Goal: Transaction & Acquisition: Purchase product/service

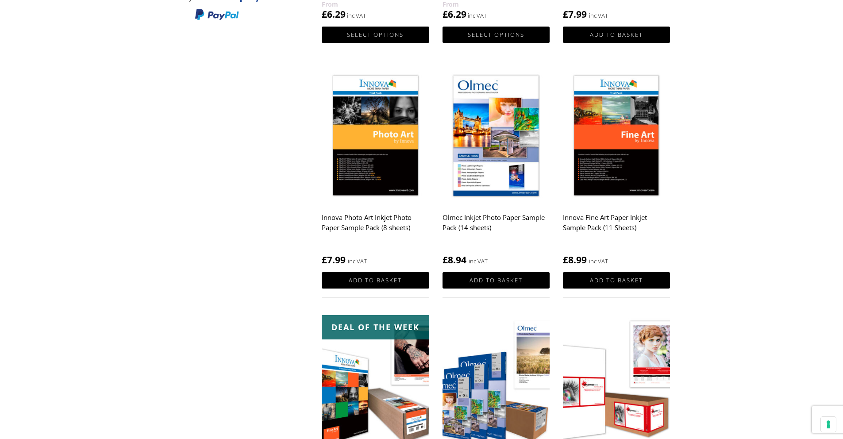
scroll to position [279, 0]
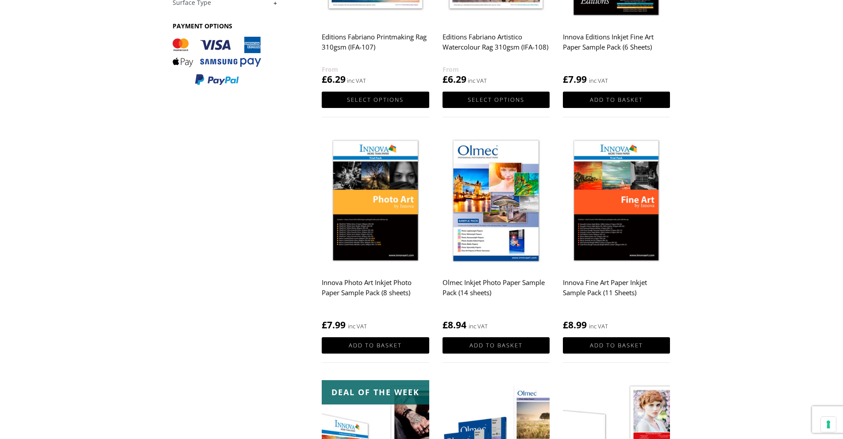
click at [404, 213] on img at bounding box center [375, 201] width 107 height 134
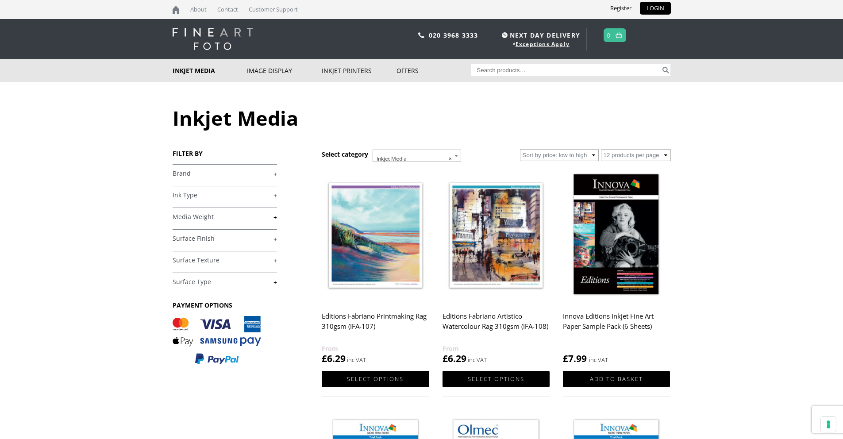
click at [537, 73] on input "Search for:" at bounding box center [565, 70] width 189 height 12
type input "ifa 013"
click at [660, 64] on button "Search" at bounding box center [665, 70] width 10 height 12
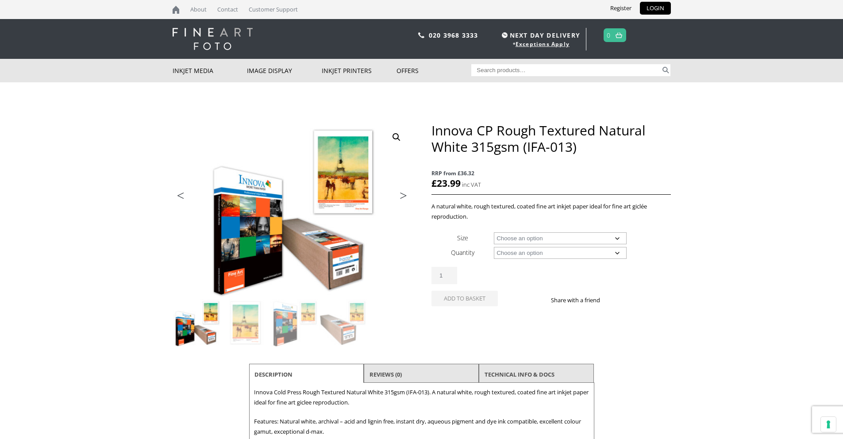
click at [612, 238] on select "Choose an option A4 Sheet A3 Sheet A3+ Sheet A2 Sheet 17" Wide Roll 24" Wide Ro…" at bounding box center [560, 238] width 133 height 12
click at [494, 232] on select "Choose an option A4 Sheet A3 Sheet A3+ Sheet A2 Sheet 17" Wide Roll 24" Wide Ro…" at bounding box center [560, 238] width 133 height 12
click at [548, 238] on select "Choose an option A4 Sheet A3 Sheet A3+ Sheet A2 Sheet 17" Wide Roll 24" Wide Ro…" at bounding box center [560, 238] width 133 height 12
click at [494, 232] on select "Choose an option A4 Sheet A3 Sheet A3+ Sheet A2 Sheet 17" Wide Roll 24" Wide Ro…" at bounding box center [560, 238] width 133 height 12
select select "a3-sheet-2"
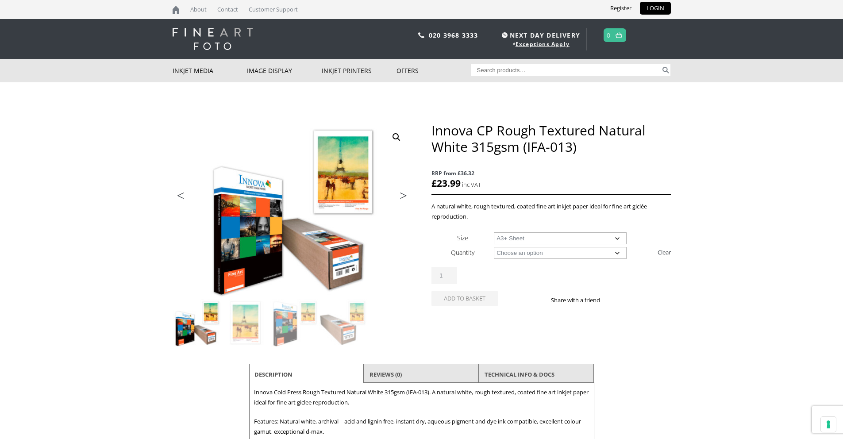
click at [544, 251] on select "Choose an option 25 Sheets" at bounding box center [560, 253] width 133 height 12
select select "25-sheets"
click at [494, 247] on select "Choose an option 25 Sheets" at bounding box center [560, 253] width 133 height 12
select select "a3-sheet-2"
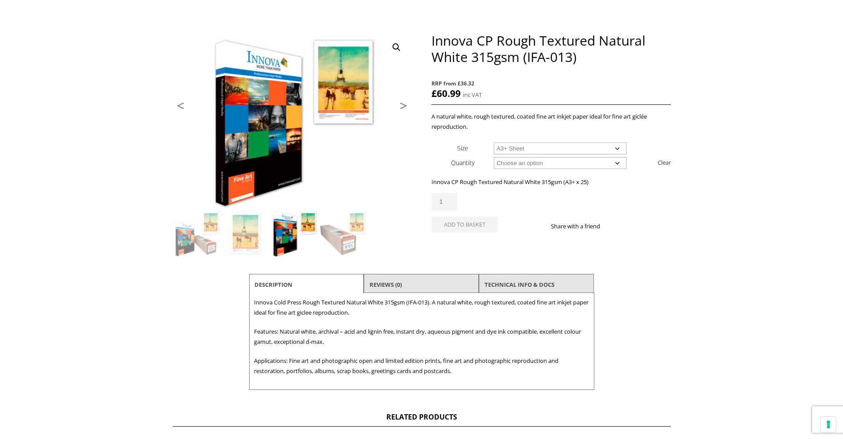
scroll to position [90, 0]
click at [544, 147] on select "Choose an option A4 Sheet A3 Sheet A3+ Sheet A2 Sheet" at bounding box center [560, 148] width 133 height 12
click at [528, 285] on link "TECHNICAL INFO & DOCS" at bounding box center [519, 284] width 70 height 16
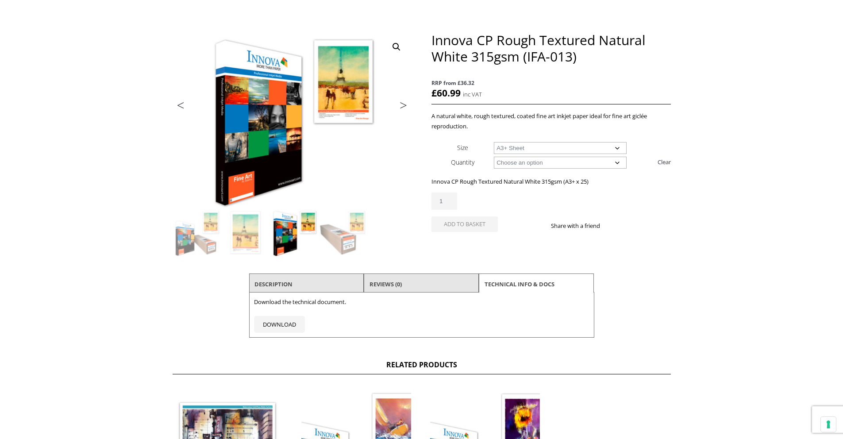
click at [305, 285] on li "Description" at bounding box center [306, 283] width 115 height 21
click at [323, 283] on li "Description" at bounding box center [306, 283] width 115 height 21
click at [272, 282] on link "Description" at bounding box center [273, 284] width 38 height 16
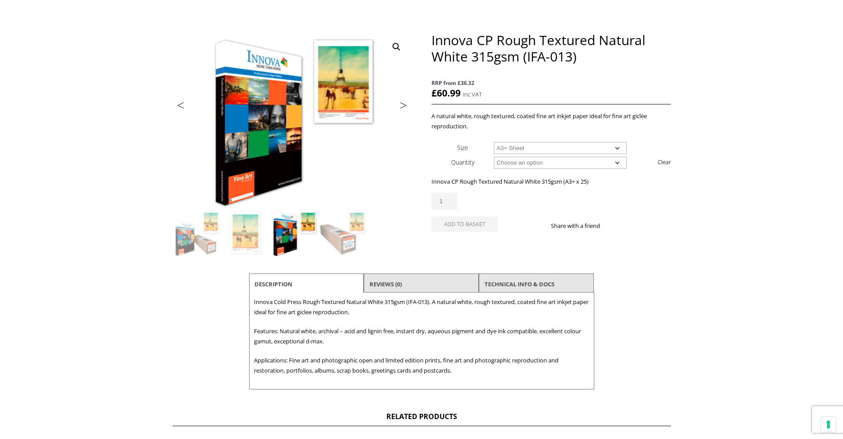
click at [522, 165] on select "Choose an option 25 Sheets" at bounding box center [560, 163] width 133 height 12
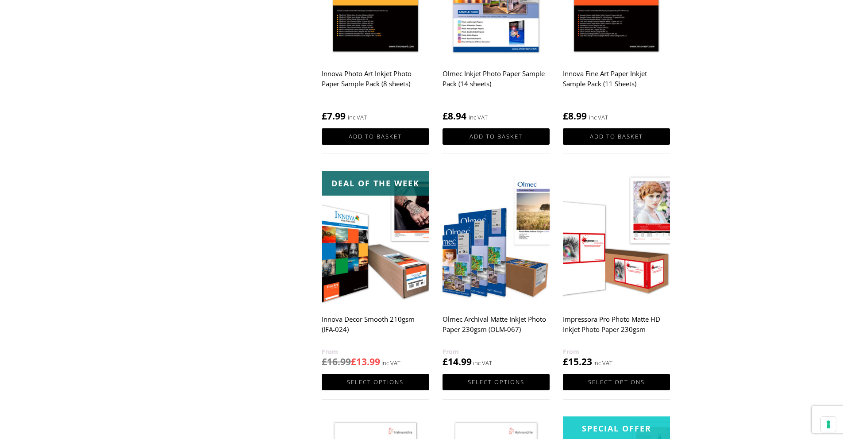
scroll to position [489, 0]
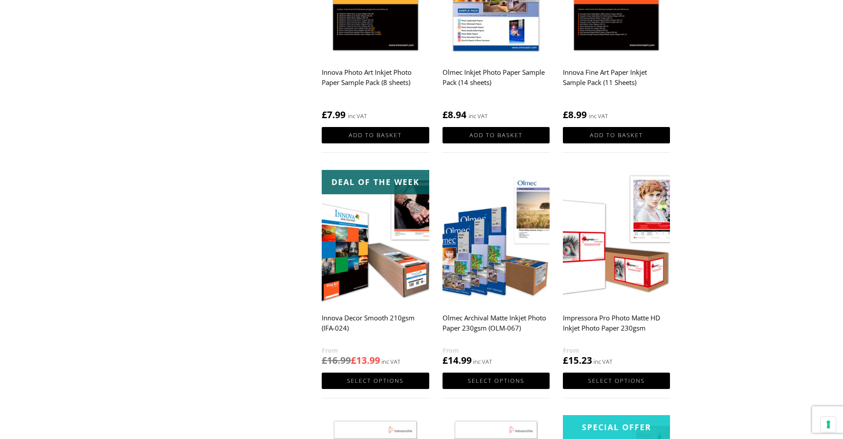
click at [346, 286] on img at bounding box center [375, 237] width 107 height 134
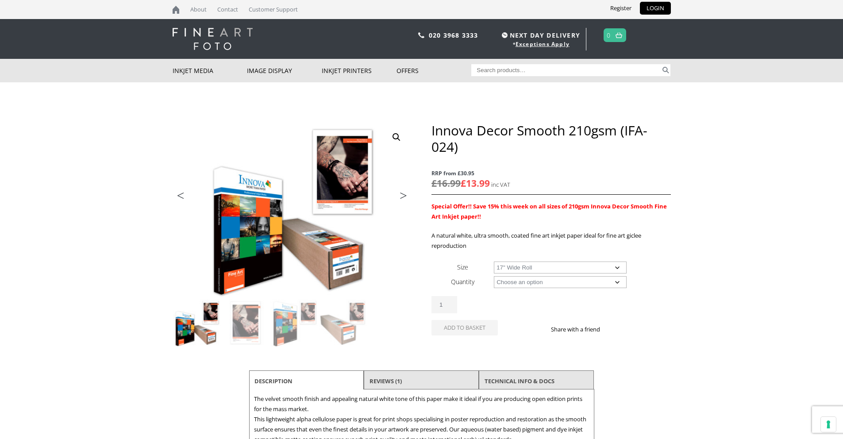
click at [494, 261] on select "Choose an option A4 Sheet A3 Sheet A3+ Sheet A2 Sheet 17" Wide Roll 24" Wide Ro…" at bounding box center [560, 267] width 133 height 12
select select "17-wide-roll"
click at [520, 284] on select "Choose an option 30m" at bounding box center [560, 282] width 133 height 12
select select "30m"
click at [494, 276] on select "Choose an option 30m" at bounding box center [560, 282] width 133 height 12
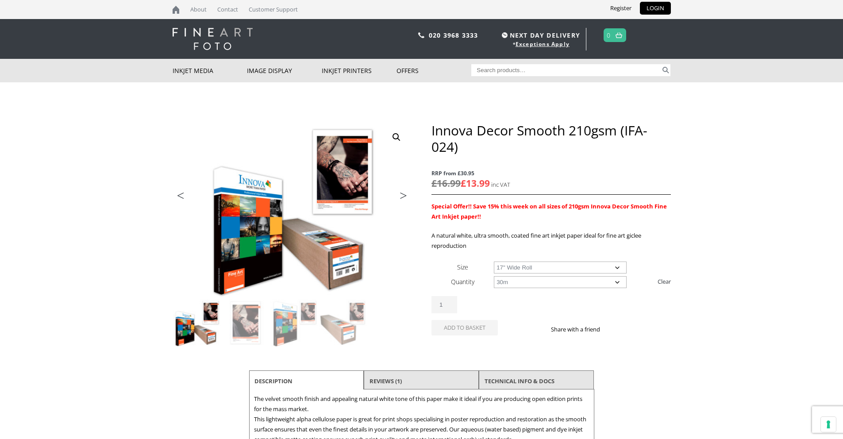
select select "17-wide-roll"
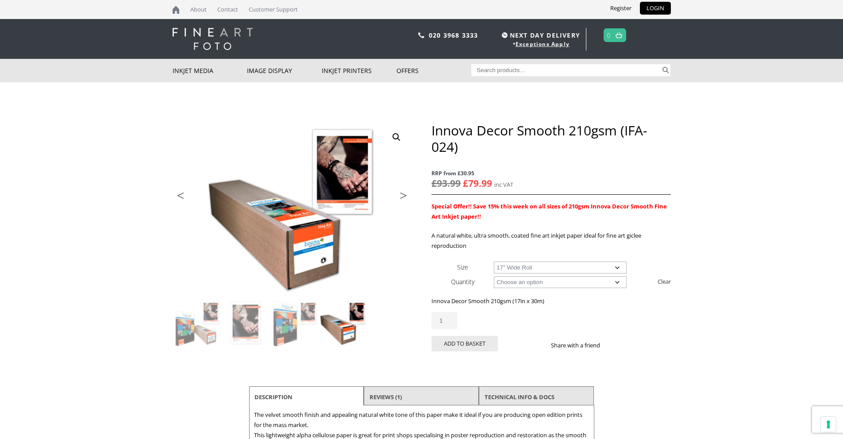
click at [599, 269] on select "Choose an option 17" Wide Roll 24" Wide Roll 36" Wide Roll 44" Wide Roll 60" Wi…" at bounding box center [560, 267] width 133 height 12
click at [527, 262] on select "Choose an option 17" Wide Roll 24" Wide Roll 36" Wide Roll 44" Wide Roll 60" Wi…" at bounding box center [560, 267] width 133 height 12
click at [503, 303] on p "Innova Decor Smooth 210gsm (17in x 30m)" at bounding box center [550, 301] width 239 height 10
click at [602, 267] on select "Choose an option 17" Wide Roll 24" Wide Roll 36" Wide Roll 44" Wide Roll 60" Wi…" at bounding box center [560, 267] width 133 height 12
click at [494, 261] on select "Choose an option 17" Wide Roll 24" Wide Roll 36" Wide Roll 44" Wide Roll 60" Wi…" at bounding box center [560, 267] width 133 height 12
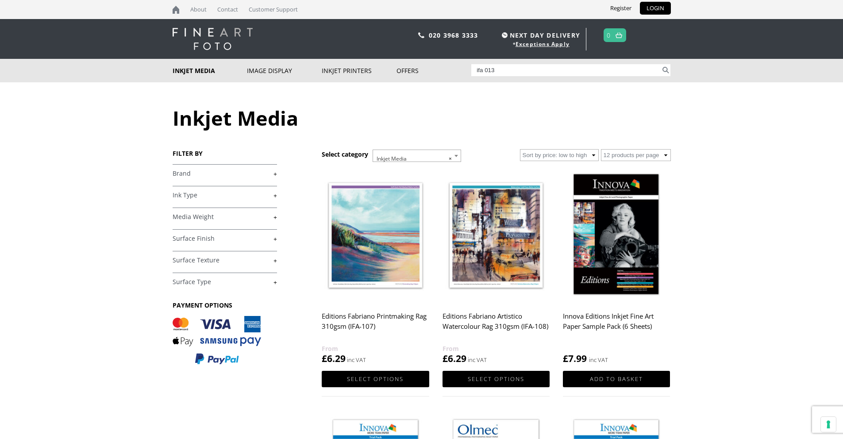
click at [530, 69] on input "ifa 013" at bounding box center [565, 70] width 189 height 12
type input "ifa027"
click at [660, 64] on button "Search" at bounding box center [665, 70] width 10 height 12
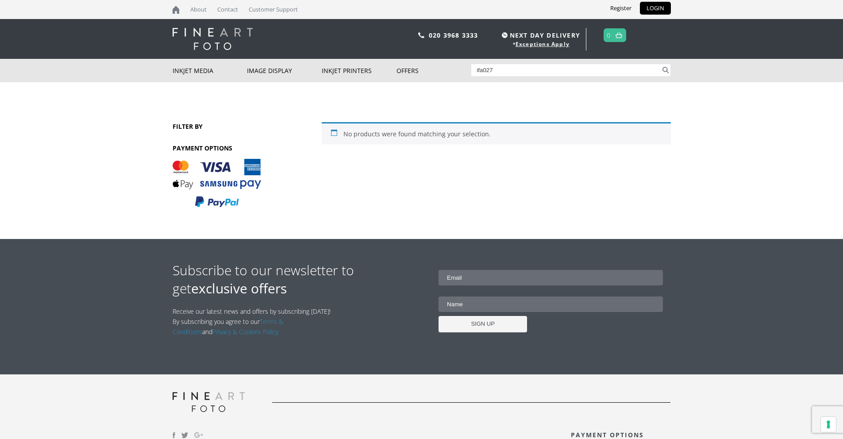
click at [482, 72] on input "ifa027" at bounding box center [565, 70] width 189 height 12
type input "ifa 027"
click at [660, 64] on button "Search" at bounding box center [665, 70] width 10 height 12
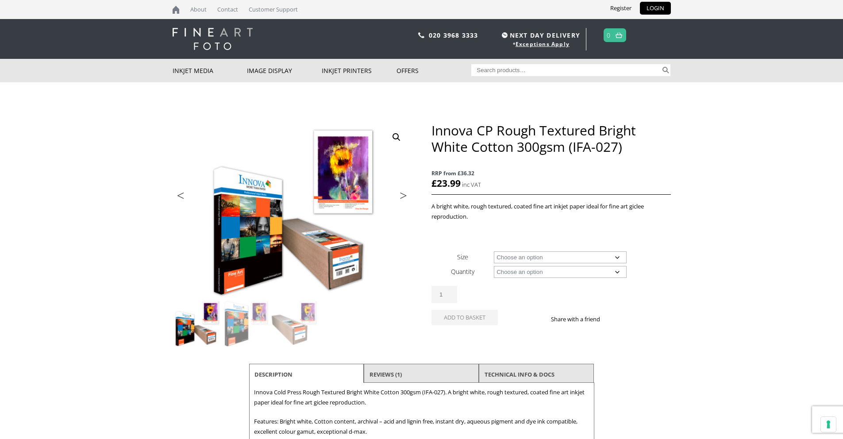
click at [531, 259] on select "Choose an option A4 Sheet A3 Sheet A3+ Sheet A2 Sheet 17" Wide Roll 24" Wide Ro…" at bounding box center [560, 257] width 133 height 12
click at [494, 251] on select "Choose an option A4 Sheet A3 Sheet A3+ Sheet A2 Sheet 17" Wide Roll 24" Wide Ro…" at bounding box center [560, 257] width 133 height 12
select select "a3-sheet"
click at [526, 266] on select "Choose an option 25 Sheets" at bounding box center [560, 272] width 133 height 12
select select "25-sheets"
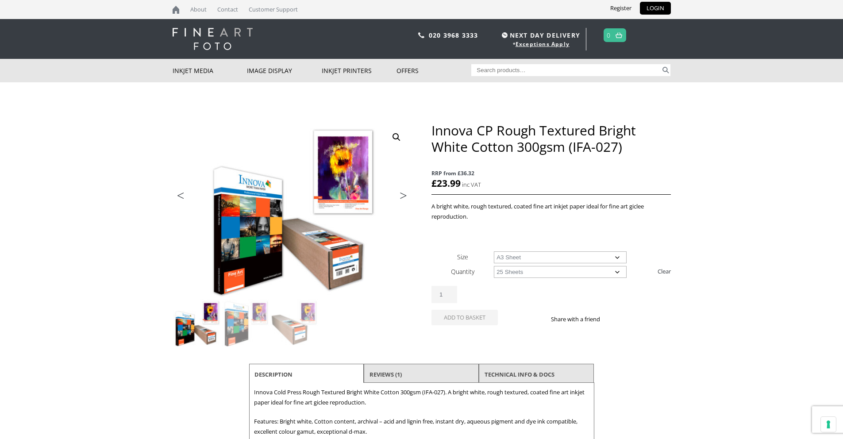
click at [494, 266] on select "Choose an option 25 Sheets" at bounding box center [560, 272] width 133 height 12
select select "a3-sheet"
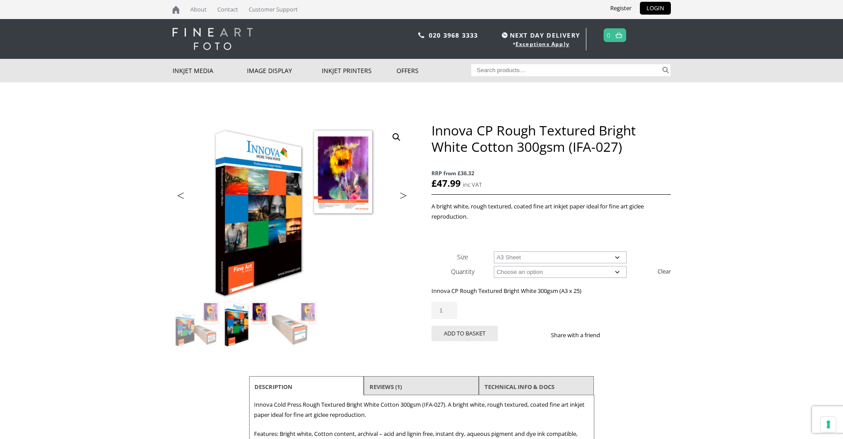
click at [608, 272] on select "Choose an option 25 Sheets" at bounding box center [560, 272] width 133 height 12
click at [298, 314] on img at bounding box center [294, 323] width 48 height 48
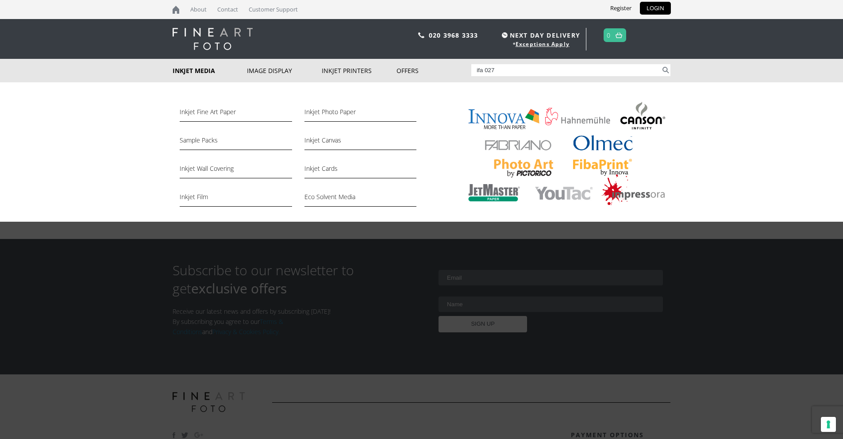
click at [193, 73] on link "Inkjet Media" at bounding box center [210, 70] width 75 height 23
click at [196, 114] on link "Inkjet Fine Art Paper" at bounding box center [236, 114] width 112 height 15
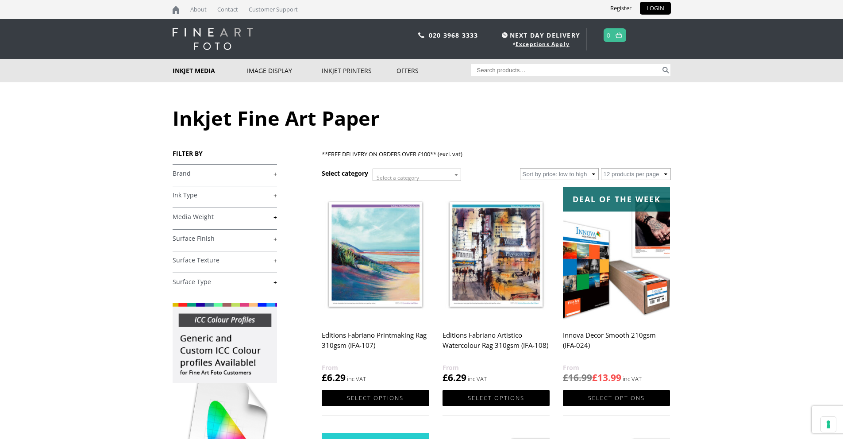
click at [275, 173] on link "+" at bounding box center [225, 173] width 104 height 8
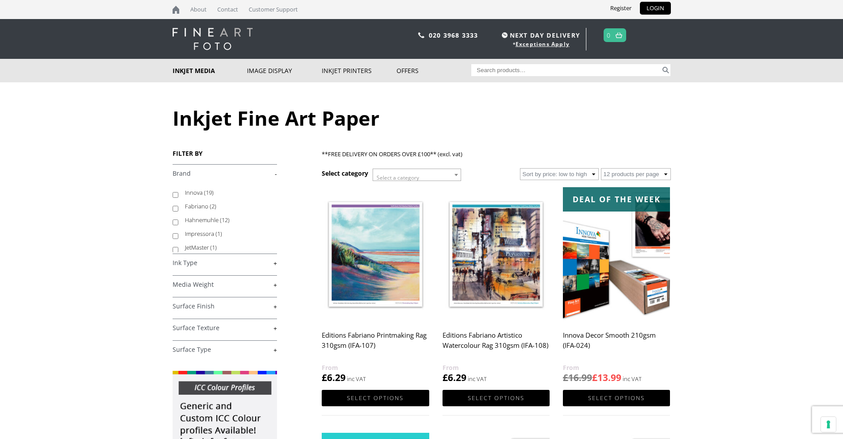
click at [173, 193] on input "Innova (19)" at bounding box center [176, 195] width 6 height 6
checkbox input "true"
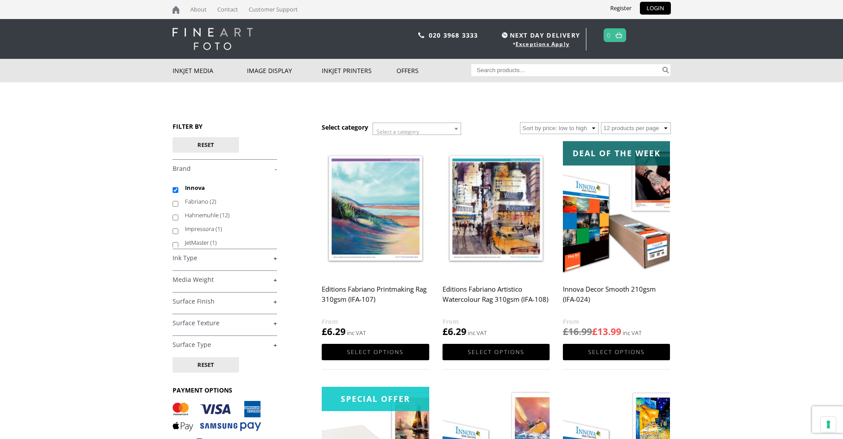
click at [273, 259] on link "+" at bounding box center [225, 258] width 104 height 8
click at [176, 280] on input "Aqueous Dye (17)" at bounding box center [176, 279] width 6 height 6
checkbox input "true"
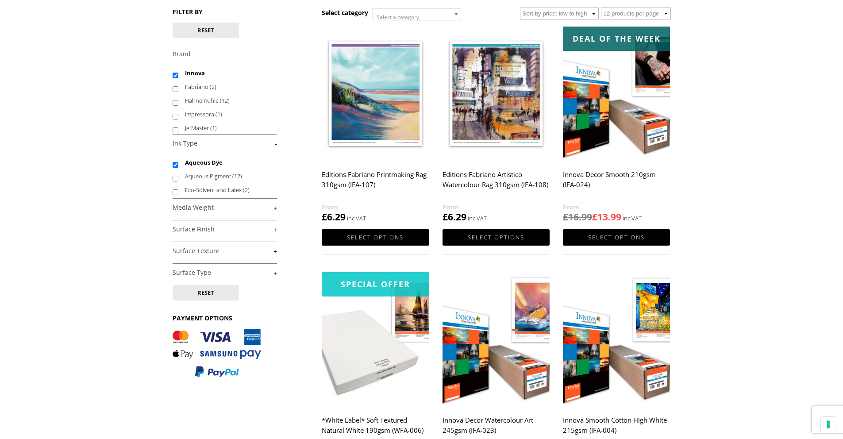
scroll to position [103, 0]
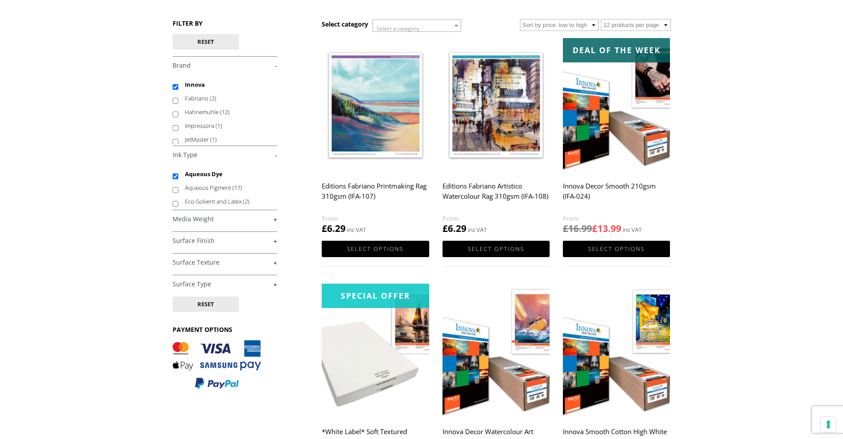
click at [174, 177] on input "Aqueous Dye" at bounding box center [176, 176] width 6 height 6
checkbox input "false"
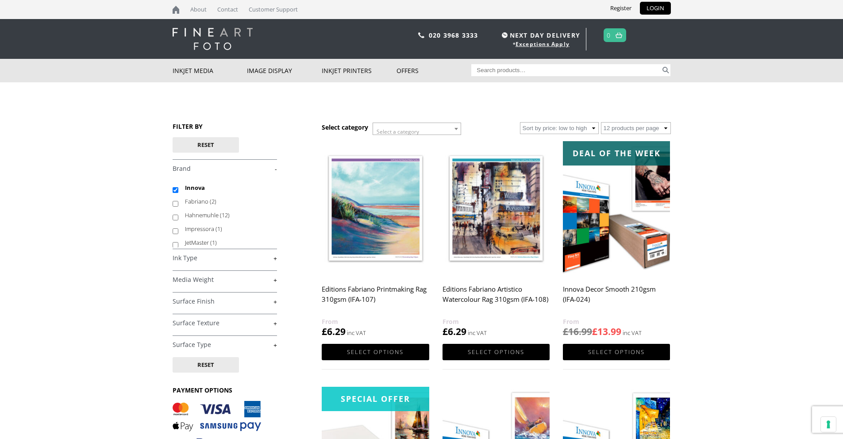
click at [276, 280] on link "+" at bounding box center [225, 280] width 104 height 8
click at [174, 316] on input "250-299gsm (2)" at bounding box center [176, 315] width 6 height 6
checkbox input "true"
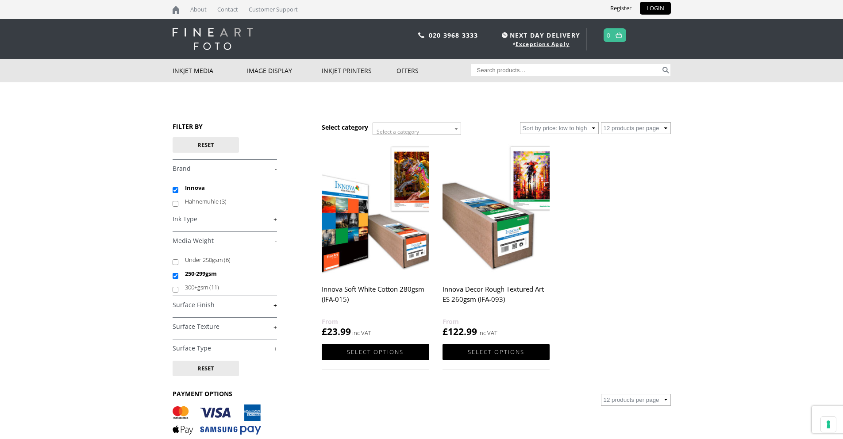
click at [174, 291] on input "300+gsm (11)" at bounding box center [176, 290] width 6 height 6
checkbox input "true"
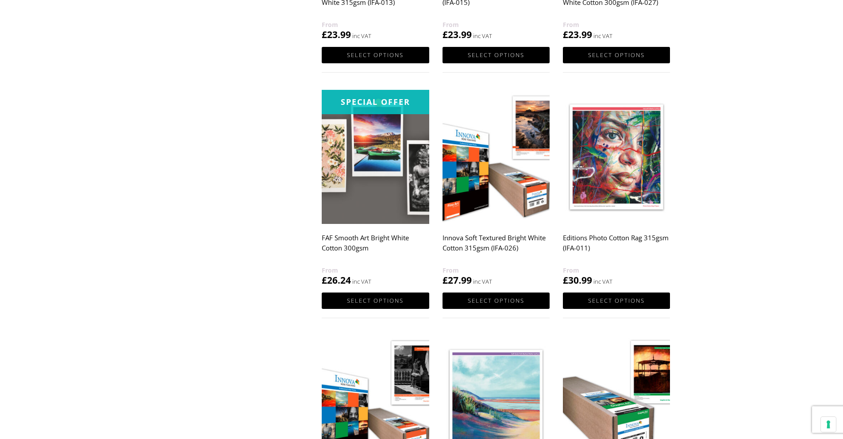
scroll to position [829, 0]
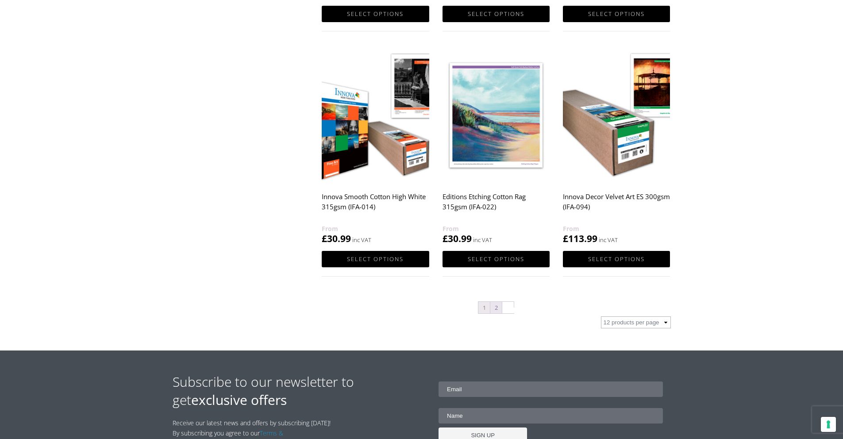
click at [495, 308] on link "2" at bounding box center [496, 308] width 12 height 12
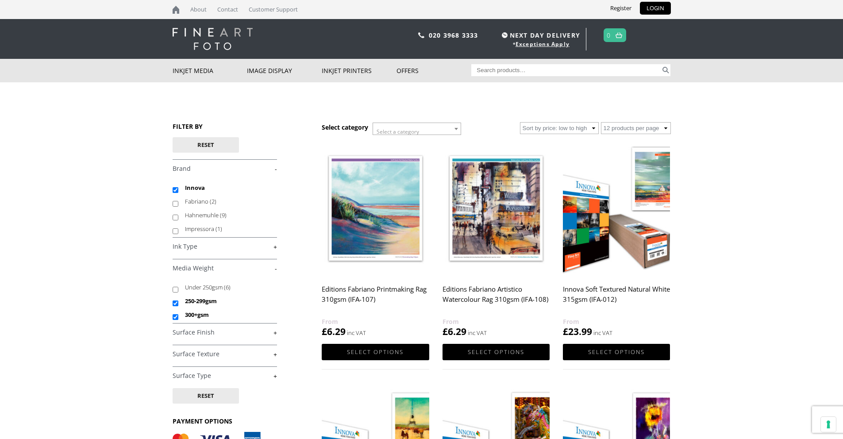
click at [552, 70] on input "Search for:" at bounding box center [565, 70] width 189 height 12
type input "ifa 24"
click at [660, 64] on button "Search" at bounding box center [665, 70] width 10 height 12
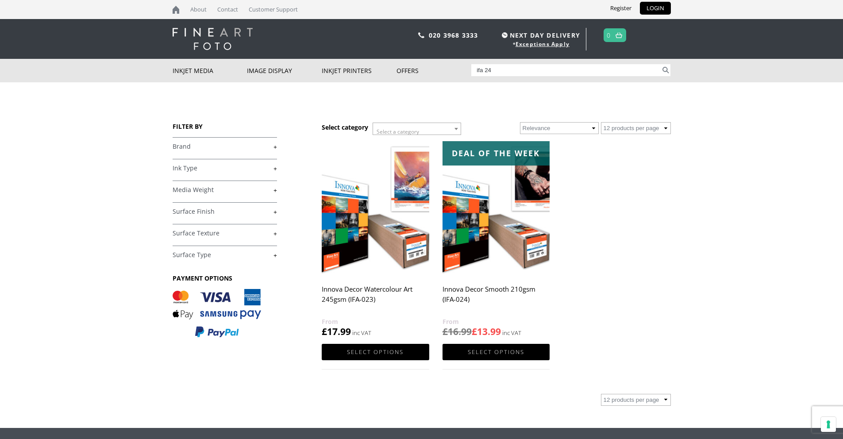
click at [522, 238] on img at bounding box center [495, 208] width 107 height 134
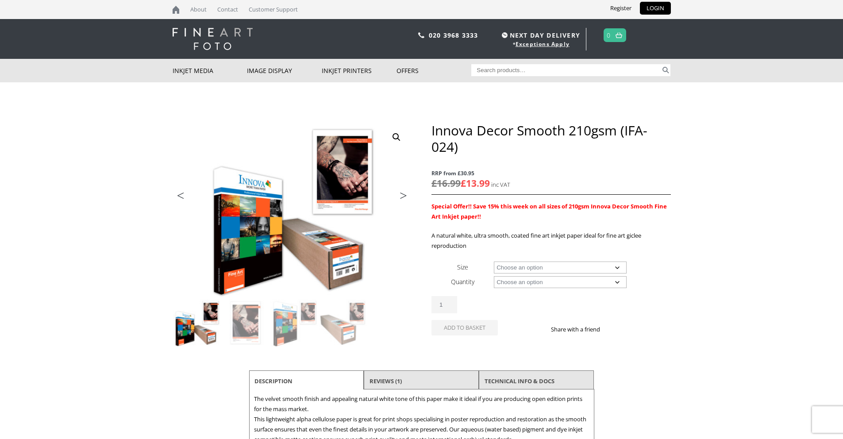
click at [507, 266] on select "Choose an option A4 Sheet A3 Sheet A3+ Sheet A2 Sheet 17" Wide Roll 24" Wide Ro…" at bounding box center [560, 267] width 133 height 12
click at [494, 261] on select "Choose an option A4 Sheet A3 Sheet A3+ Sheet A2 Sheet 17" Wide Roll 24" Wide Ro…" at bounding box center [560, 267] width 133 height 12
select select "a3-sheet"
click at [510, 283] on select "Choose an option 25 Sheets" at bounding box center [560, 282] width 133 height 12
select select "25-sheets"
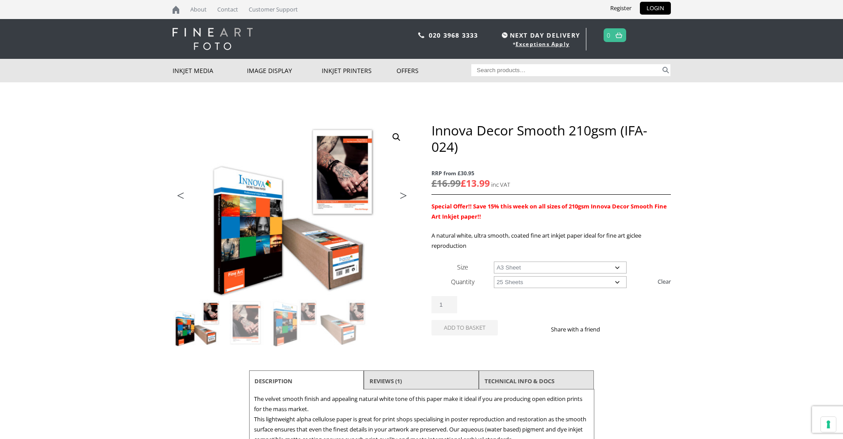
click at [494, 276] on select "Choose an option 25 Sheets" at bounding box center [560, 282] width 133 height 12
select select "a3-sheet"
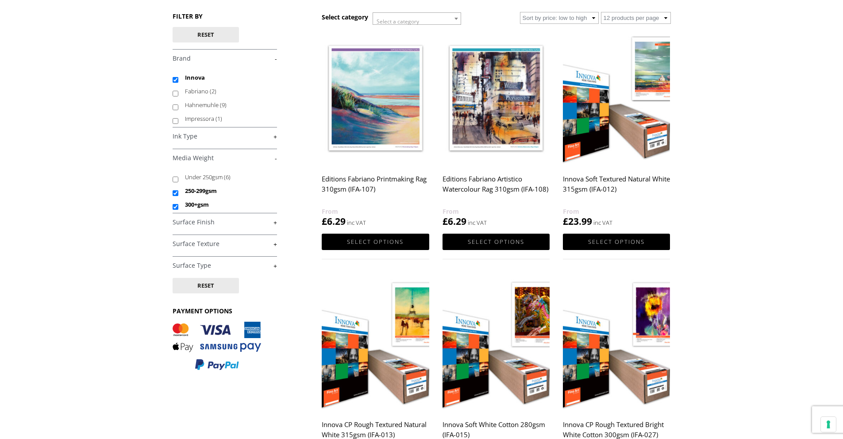
scroll to position [120, 0]
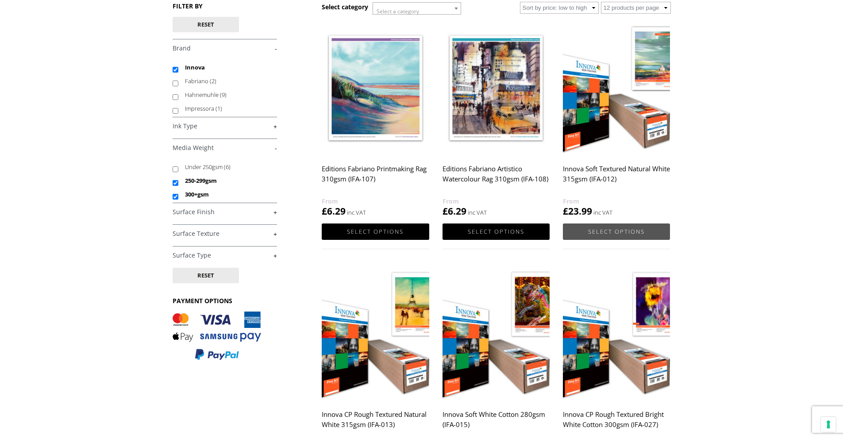
click at [641, 229] on link "Select options" at bounding box center [616, 231] width 107 height 16
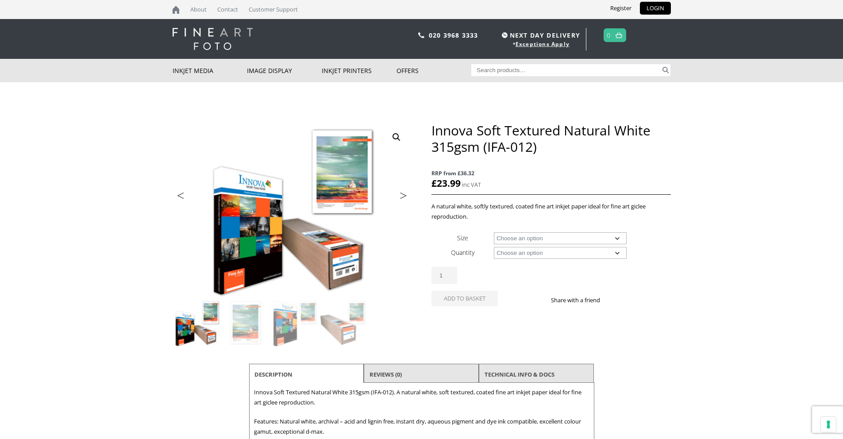
click at [538, 240] on select "Choose an option A4 Sheet A3 Sheet A3+ Sheet A2 Sheet 17" Wide Roll 24" Wide Ro…" at bounding box center [560, 238] width 133 height 12
click at [494, 232] on select "Choose an option A4 Sheet A3 Sheet A3+ Sheet A2 Sheet 17" Wide Roll 24" Wide Ro…" at bounding box center [560, 238] width 133 height 12
select select "a3-sheet"
click at [516, 252] on select "Choose an option 25 Sheets" at bounding box center [560, 253] width 133 height 12
select select "25-sheets"
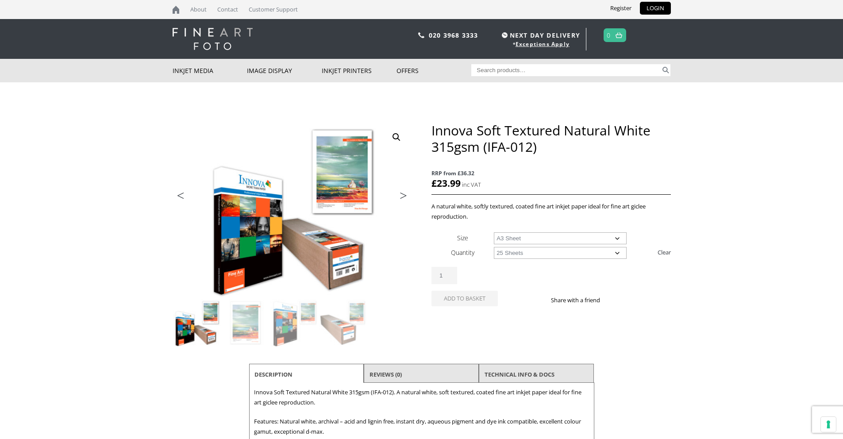
click at [494, 247] on select "Choose an option 25 Sheets" at bounding box center [560, 253] width 133 height 12
select select "a3-sheet"
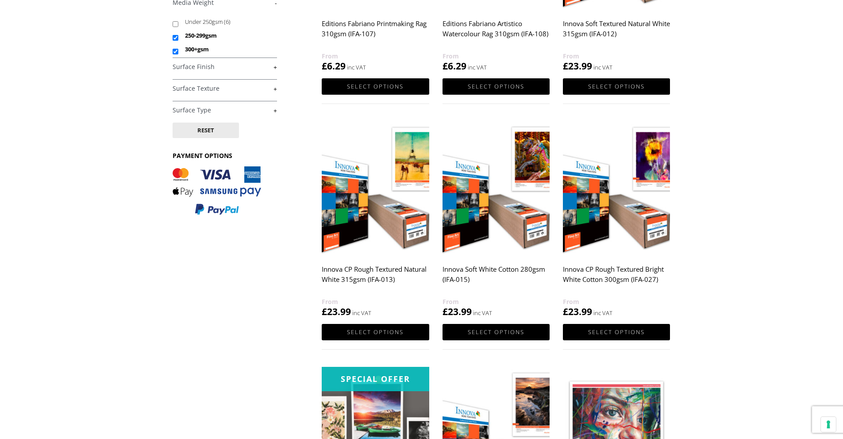
scroll to position [314, 0]
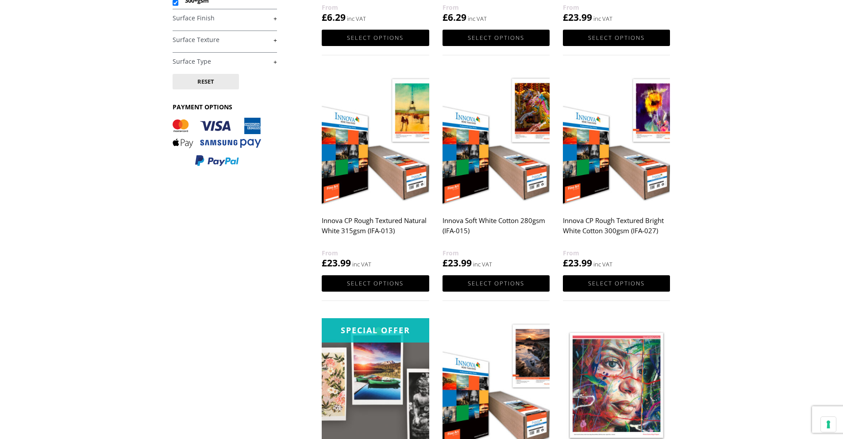
click at [370, 146] on img at bounding box center [375, 140] width 107 height 134
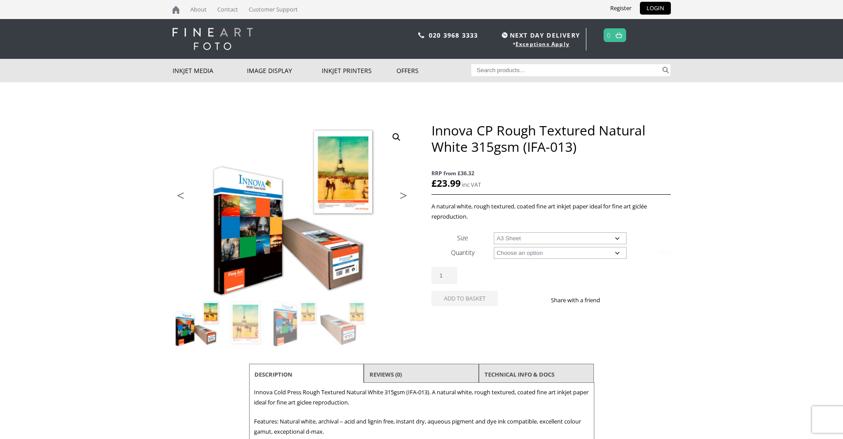
select select "a3-sheet"
click at [520, 254] on select "Choose an option 25 Sheets" at bounding box center [560, 253] width 133 height 12
select select "25-sheets"
click at [494, 247] on select "Choose an option 25 Sheets" at bounding box center [560, 253] width 133 height 12
select select "a3-sheet"
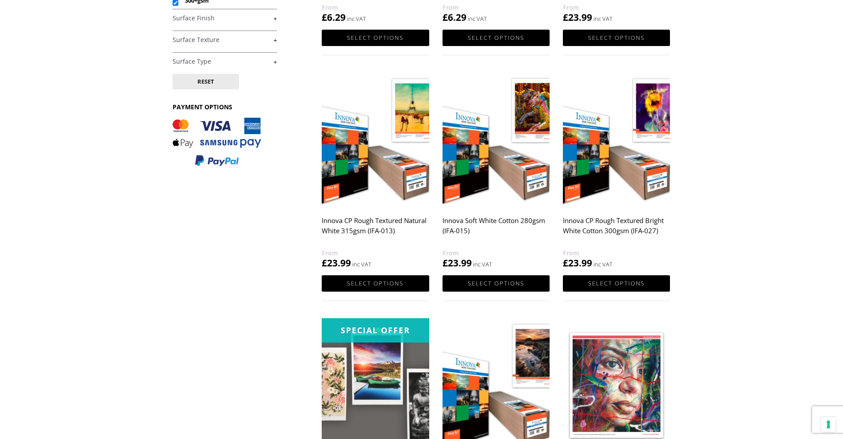
click at [484, 212] on h2 "Innova Soft White Cotton 280gsm (IFA-015)" at bounding box center [495, 229] width 107 height 35
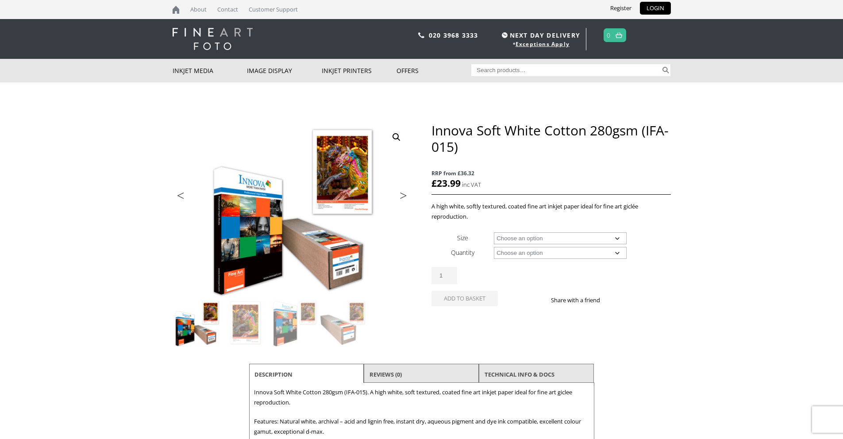
drag, startPoint x: 0, startPoint y: 0, endPoint x: 506, endPoint y: 237, distance: 558.9
click at [506, 237] on select "Choose an option A4 Sheet A3 Sheet A3+ Sheet A2 Sheet 17" Wide Roll 24" Wide Ro…" at bounding box center [560, 238] width 133 height 12
click at [520, 254] on select "Choose an option 15m 25 Sheets" at bounding box center [560, 253] width 133 height 12
click at [513, 238] on select "Choose an option A4 Sheet A3 Sheet A3+ Sheet A2 Sheet 17" Wide Roll 24" Wide Ro…" at bounding box center [560, 238] width 133 height 12
click at [494, 232] on select "Choose an option A4 Sheet A3 Sheet A3+ Sheet A2 Sheet 17" Wide Roll 24" Wide Ro…" at bounding box center [560, 238] width 133 height 12
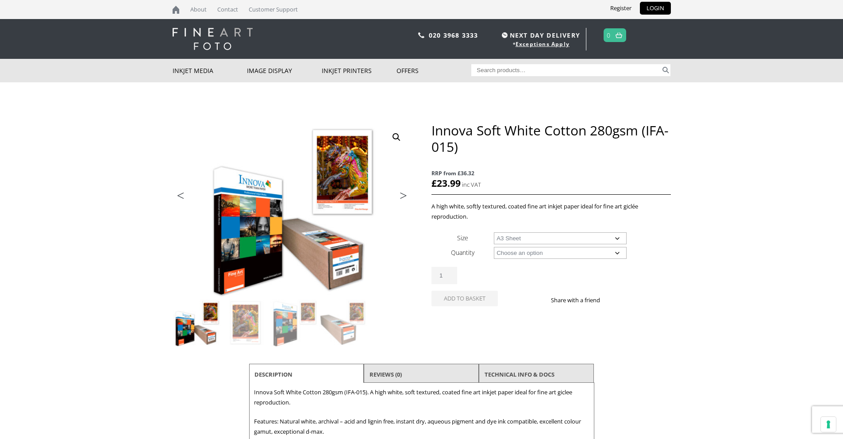
select select "a3-sheet"
click at [519, 253] on select "Choose an option 25 Sheets" at bounding box center [560, 253] width 133 height 12
select select "25-sheets"
click at [494, 247] on select "Choose an option 25 Sheets" at bounding box center [560, 253] width 133 height 12
select select "a3-sheet"
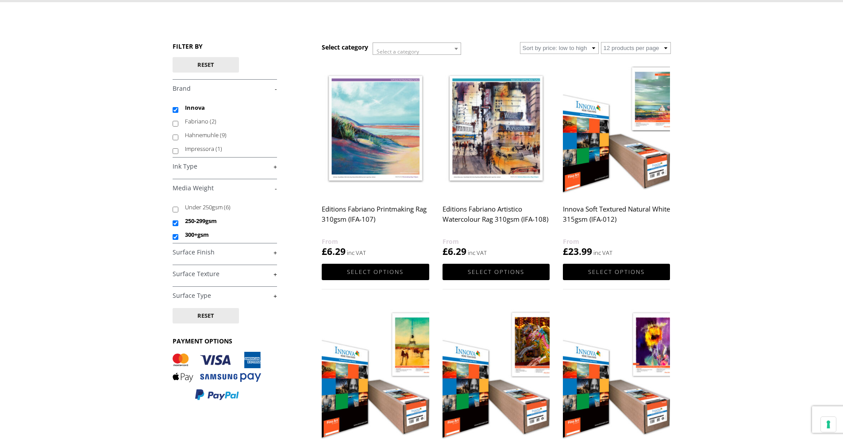
click at [575, 197] on link "Innova Soft Textured Natural White 315gsm (IFA-012) £ 23.99" at bounding box center [616, 159] width 107 height 197
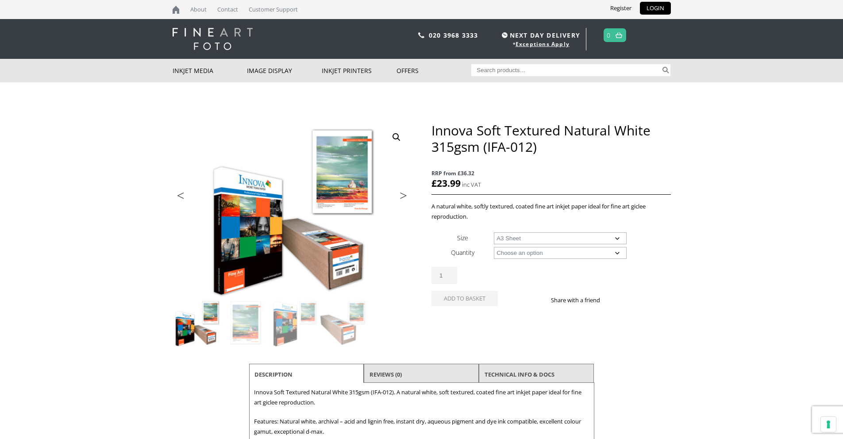
click at [494, 232] on select "Choose an option A4 Sheet A3 Sheet A3+ Sheet A2 Sheet 17" Wide Roll 24" Wide Ro…" at bounding box center [560, 238] width 133 height 12
select select "a3-sheet"
click at [526, 254] on select "Choose an option 25 Sheets" at bounding box center [560, 253] width 133 height 12
select select "25-sheets"
click at [494, 247] on select "Choose an option 25 Sheets" at bounding box center [560, 253] width 133 height 12
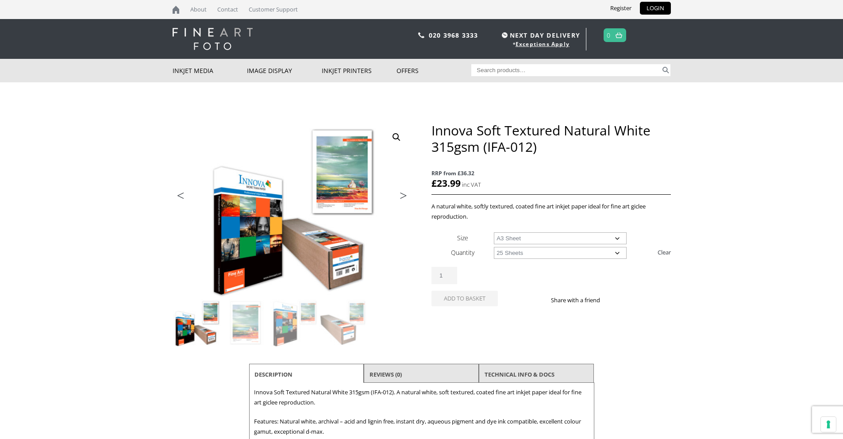
select select "a3-sheet"
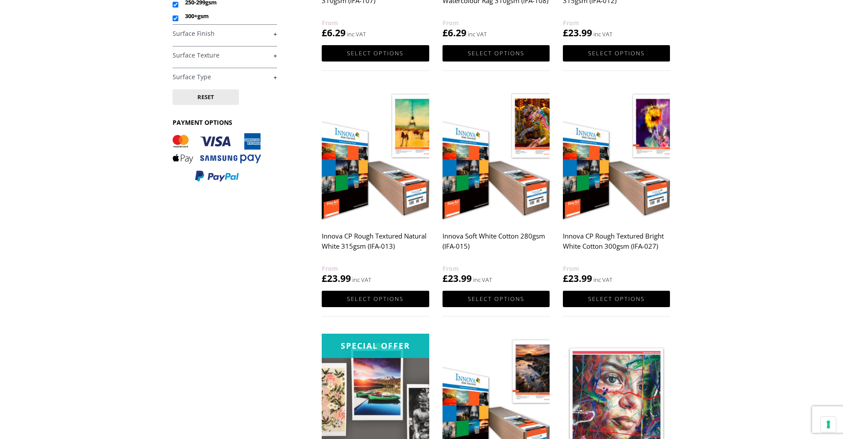
scroll to position [300, 0]
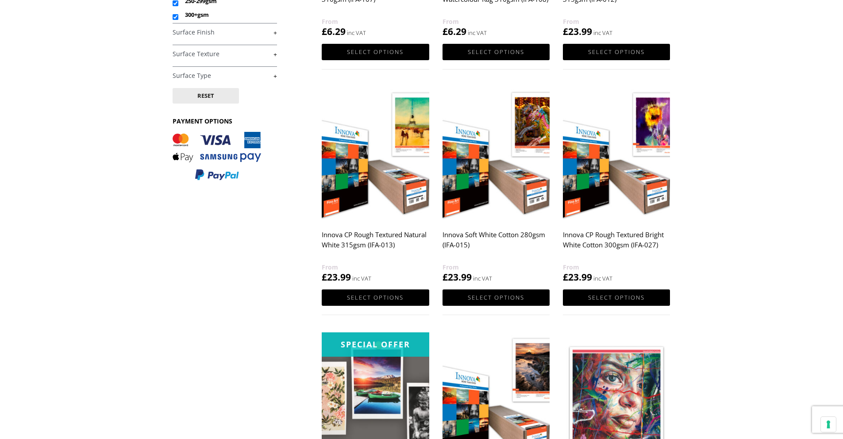
click at [494, 184] on img at bounding box center [495, 154] width 107 height 134
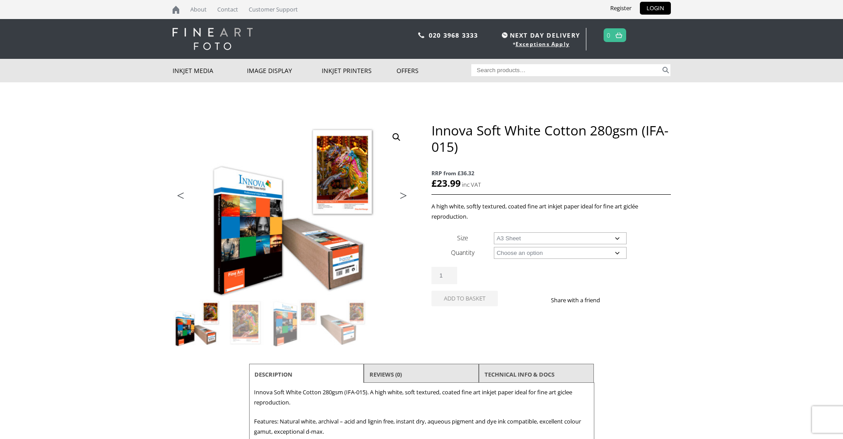
click at [494, 232] on select "Choose an option A4 Sheet A3 Sheet A3+ Sheet A2 Sheet 17" Wide Roll 24" Wide Ro…" at bounding box center [560, 238] width 133 height 12
select select "a3-sheet"
click at [528, 255] on select "Choose an option 25 Sheets" at bounding box center [560, 253] width 133 height 12
select select "25-sheets"
click at [494, 247] on select "Choose an option 25 Sheets" at bounding box center [560, 253] width 133 height 12
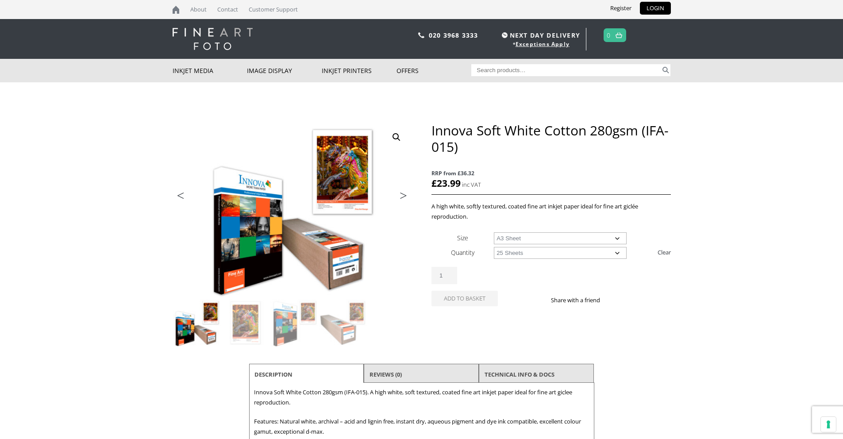
select select "a3-sheet"
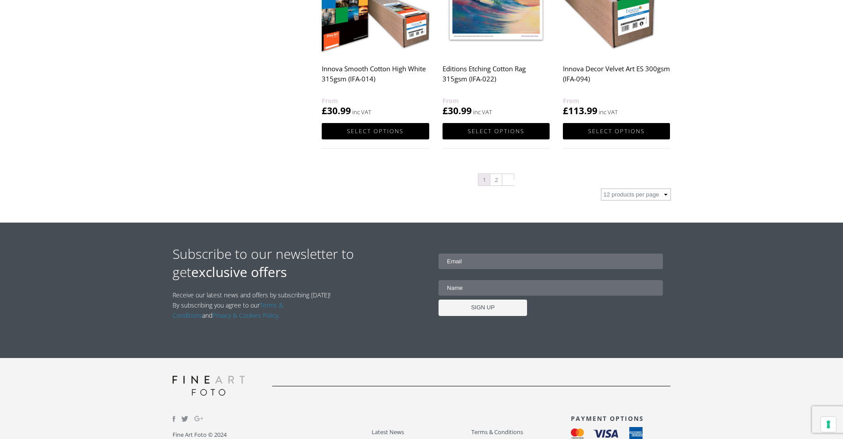
scroll to position [969, 0]
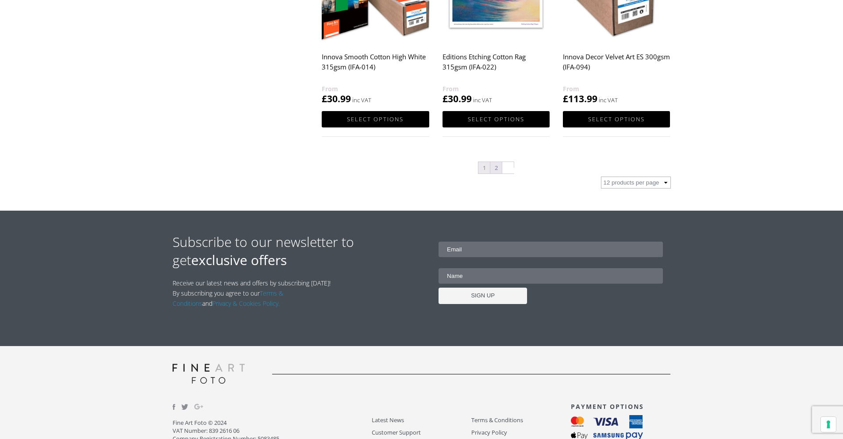
click at [495, 171] on link "2" at bounding box center [496, 168] width 12 height 12
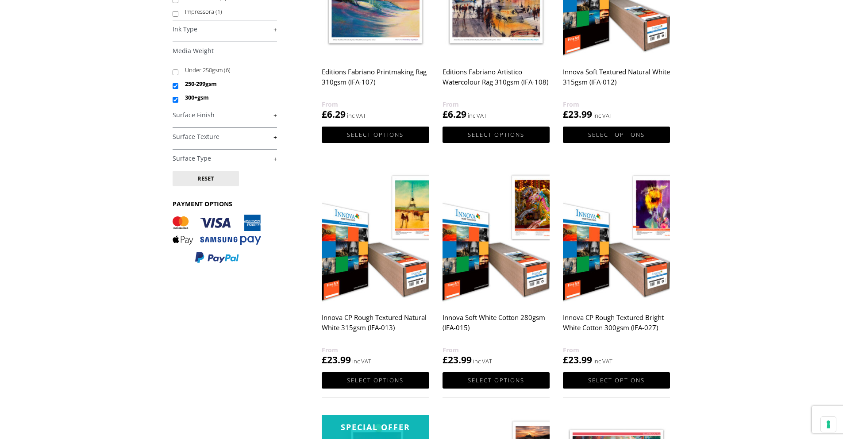
scroll to position [237, 0]
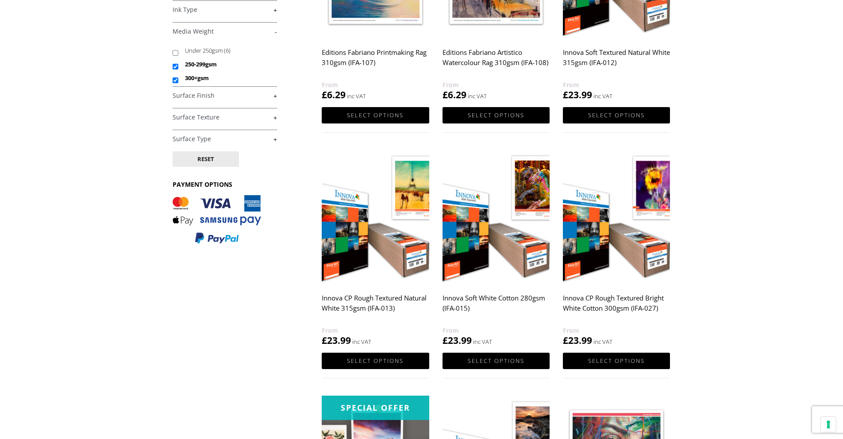
click at [626, 252] on img at bounding box center [616, 217] width 107 height 134
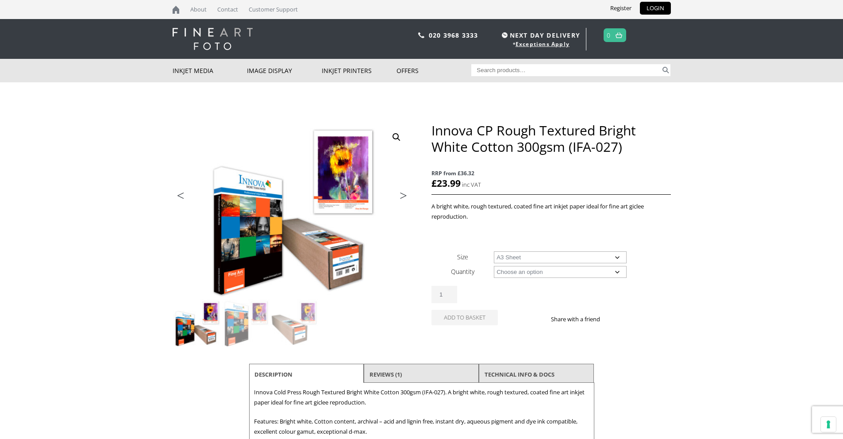
click at [494, 251] on select "Choose an option A4 Sheet A3 Sheet A3+ Sheet A2 Sheet 17" Wide Roll 24" Wide Ro…" at bounding box center [560, 257] width 133 height 12
select select "a3-sheet"
click at [537, 274] on select "Choose an option 25 Sheets" at bounding box center [560, 272] width 133 height 12
select select "25-sheets"
click at [494, 266] on select "Choose an option 25 Sheets" at bounding box center [560, 272] width 133 height 12
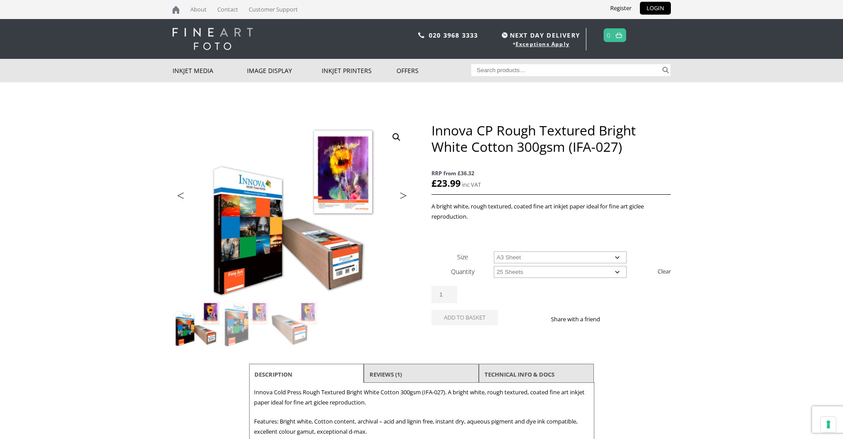
select select "a3-sheet"
